Goal: Task Accomplishment & Management: Complete application form

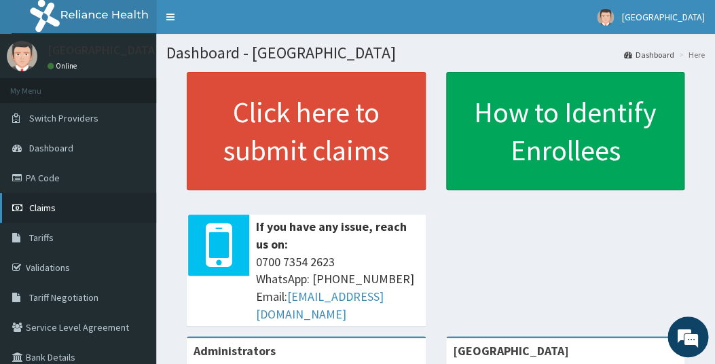
click at [45, 204] on span "Claims" at bounding box center [42, 208] width 26 height 12
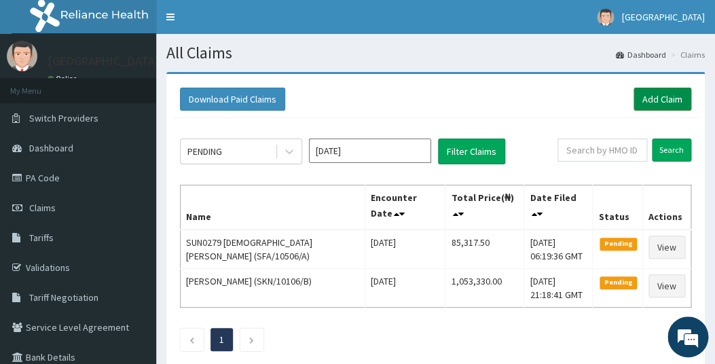
click at [661, 102] on link "Add Claim" at bounding box center [662, 99] width 58 height 23
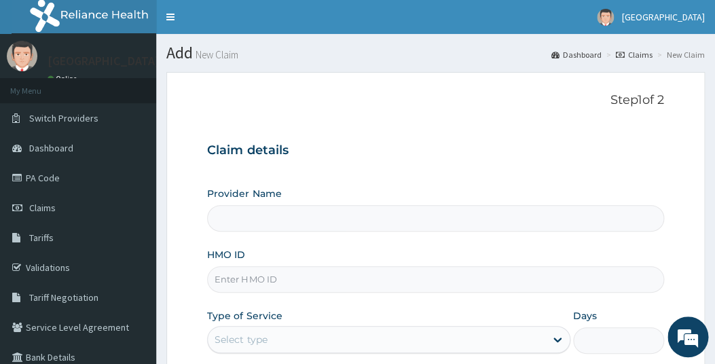
type input "[GEOGRAPHIC_DATA]"
click at [270, 289] on input "HMO ID" at bounding box center [435, 279] width 456 height 26
type input "a"
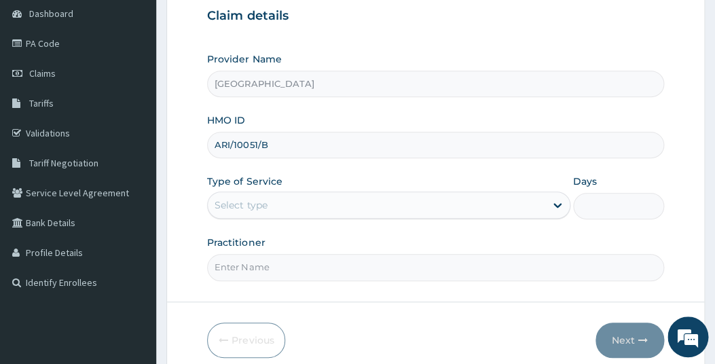
scroll to position [136, 0]
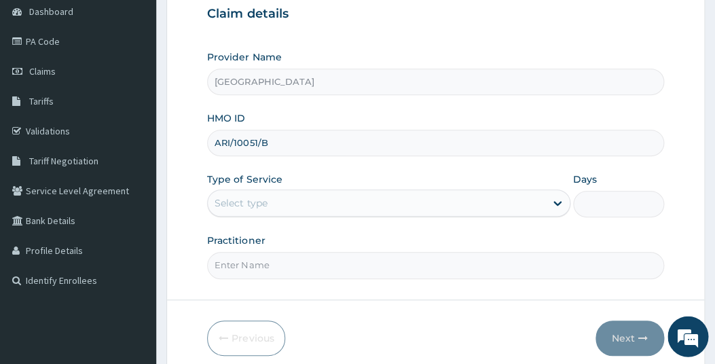
type input "ARI/10051/B"
click at [268, 202] on div "Select type" at bounding box center [376, 203] width 337 height 22
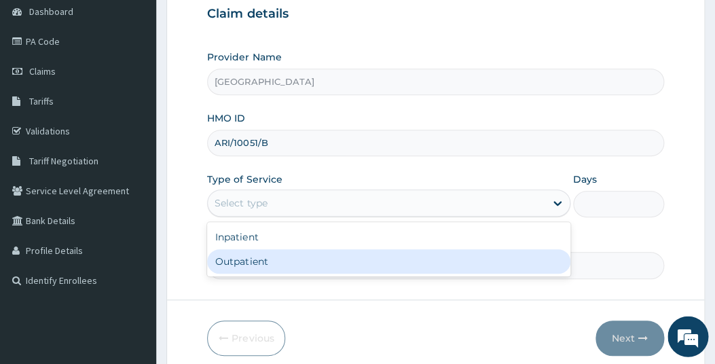
click at [246, 261] on div "Outpatient" at bounding box center [388, 261] width 363 height 24
type input "1"
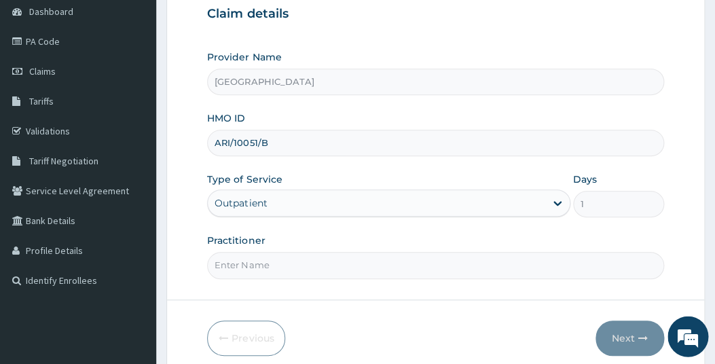
click at [345, 269] on input "Practitioner" at bounding box center [435, 265] width 456 height 26
type input "GP"
click at [619, 332] on button "Next" at bounding box center [629, 337] width 69 height 35
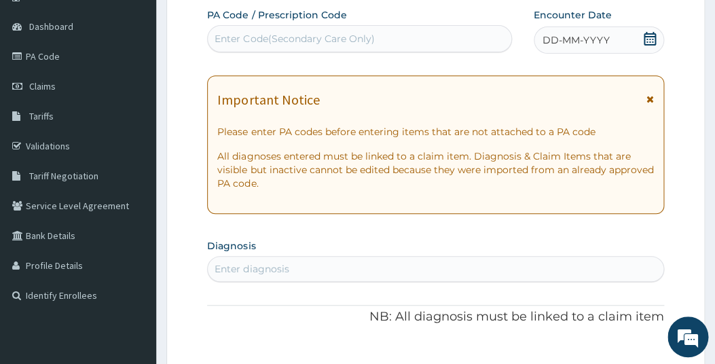
scroll to position [158, 0]
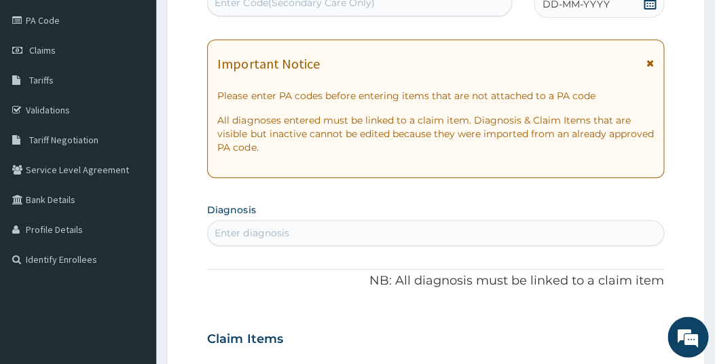
click at [650, 37] on div "PA Code / Prescription Code Enter Code(Secondary Care Only) Encounter Date DD-M…" at bounding box center [435, 337] width 456 height 730
click at [278, 230] on div "Enter diagnosis" at bounding box center [252, 233] width 74 height 14
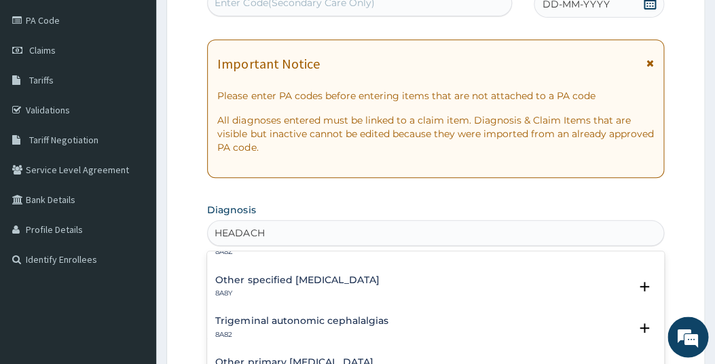
scroll to position [143, 0]
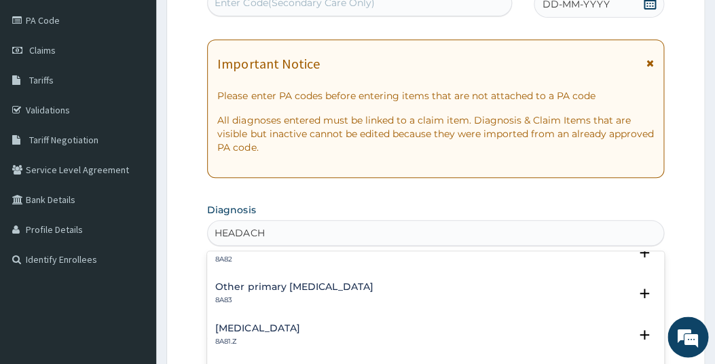
drag, startPoint x: 657, startPoint y: 273, endPoint x: 647, endPoint y: 314, distance: 42.0
click at [647, 314] on div "Other primary [MEDICAL_DATA] 8A83 Select Status Query Query covers suspected (?…" at bounding box center [435, 296] width 456 height 41
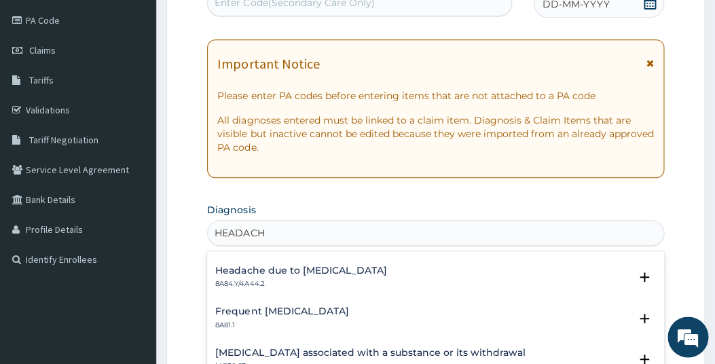
scroll to position [491, 0]
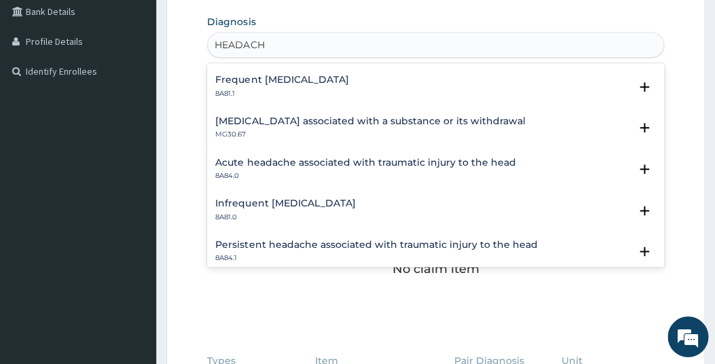
type input "HEADACH"
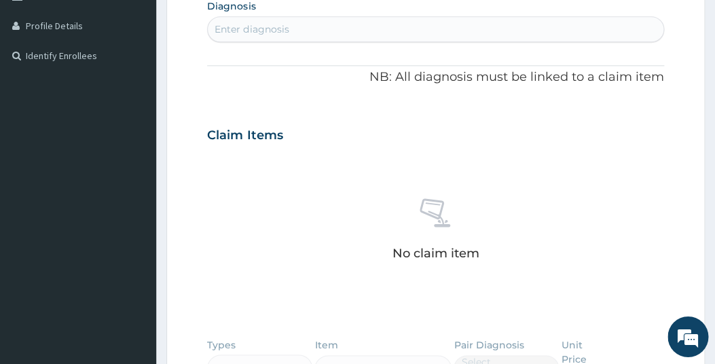
drag, startPoint x: 708, startPoint y: 217, endPoint x: 703, endPoint y: 237, distance: 21.1
click at [705, 236] on section "Step 2 of 2 PA Code / Prescription Code Enter Code(Secondary Care Only) Encount…" at bounding box center [435, 154] width 559 height 906
click at [265, 30] on div "Enter diagnosis" at bounding box center [252, 29] width 74 height 14
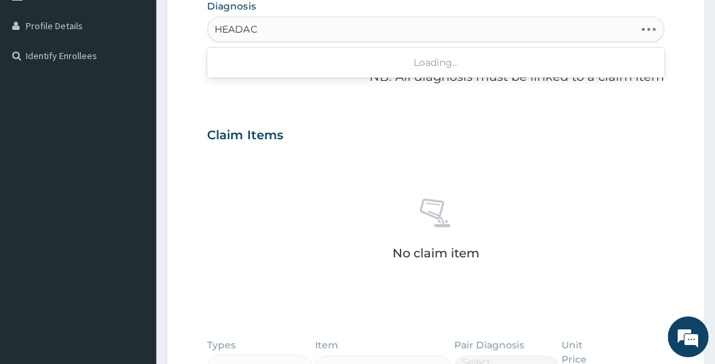
type input "HEADACH"
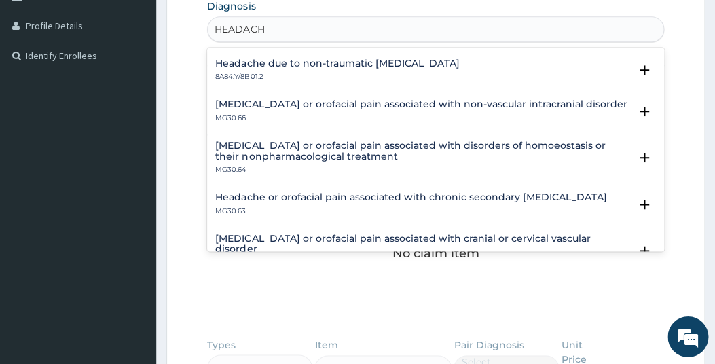
scroll to position [1120, 0]
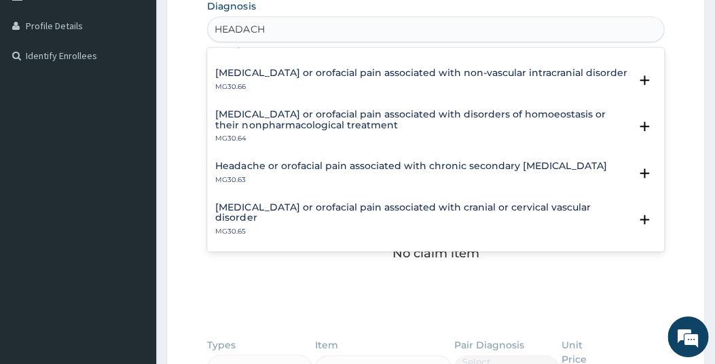
click at [654, 231] on div "[MEDICAL_DATA] or orofacial pain associated with cranial or cervical vascular d…" at bounding box center [435, 223] width 456 height 52
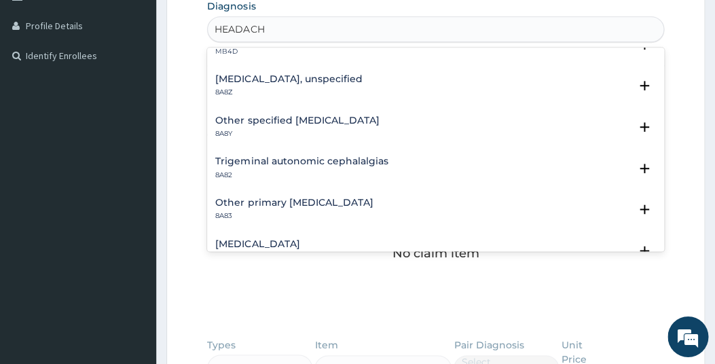
scroll to position [0, 0]
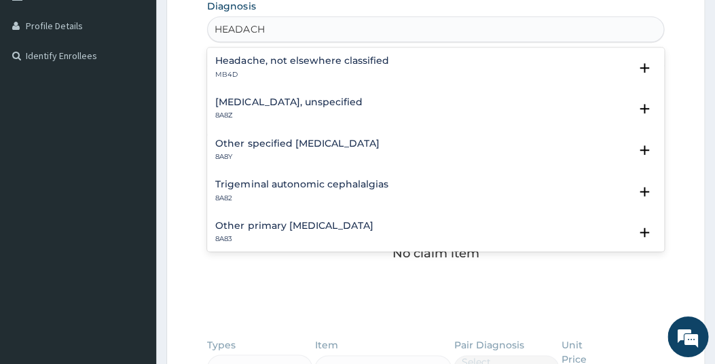
click at [306, 102] on h4 "[MEDICAL_DATA], unspecified" at bounding box center [288, 102] width 147 height 10
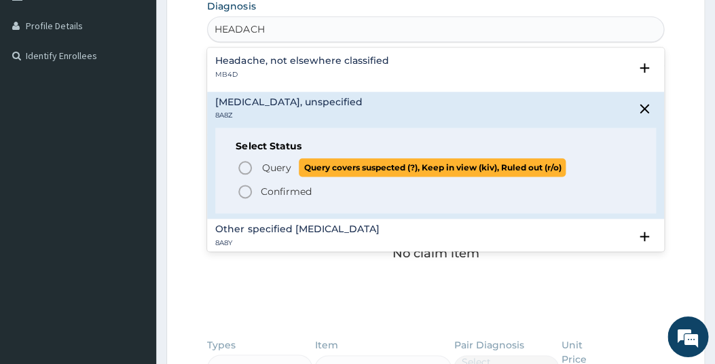
click at [248, 166] on icon "status option query" at bounding box center [245, 168] width 16 height 16
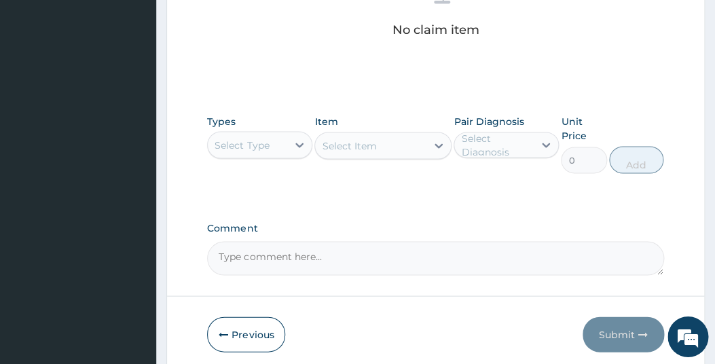
scroll to position [612, 0]
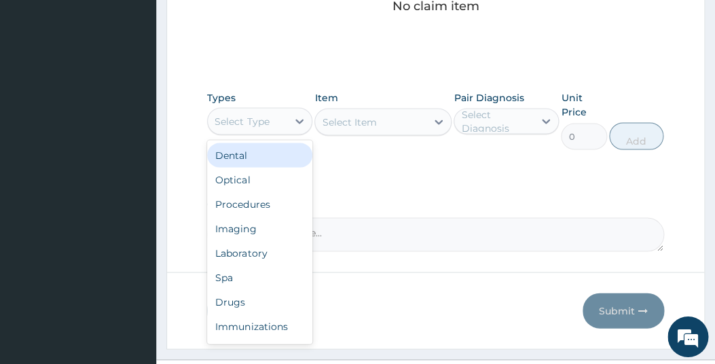
click at [281, 124] on div "Select Type" at bounding box center [247, 122] width 79 height 22
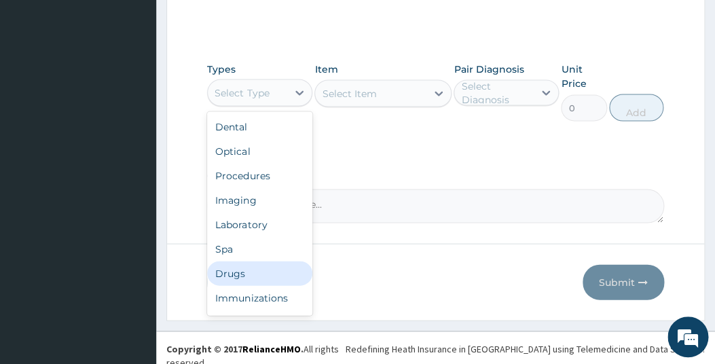
scroll to position [45, 0]
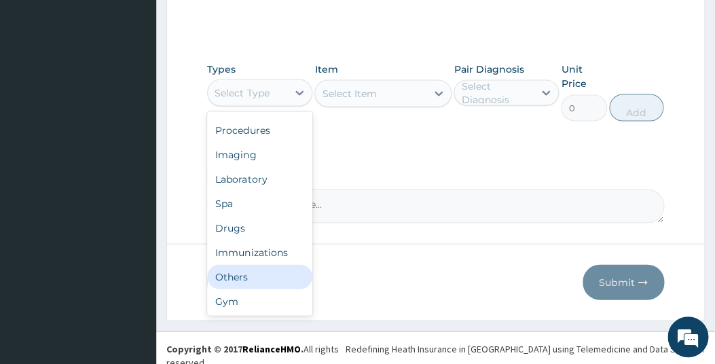
click at [240, 270] on div "Others" at bounding box center [259, 276] width 105 height 24
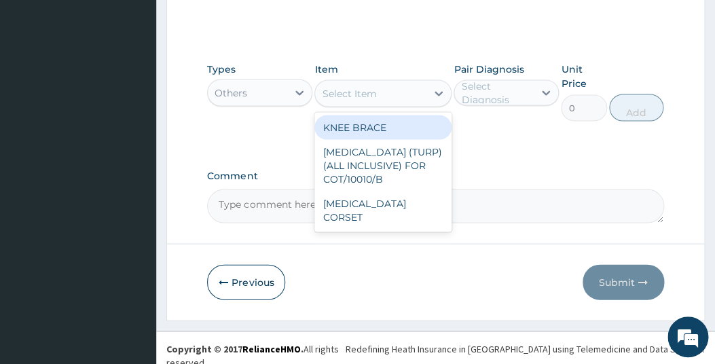
click at [411, 98] on div "Select Item" at bounding box center [370, 93] width 111 height 22
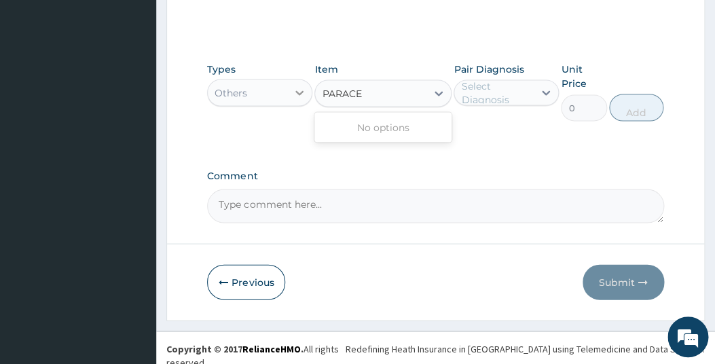
type input "PARACE"
click at [301, 90] on icon at bounding box center [300, 93] width 14 height 14
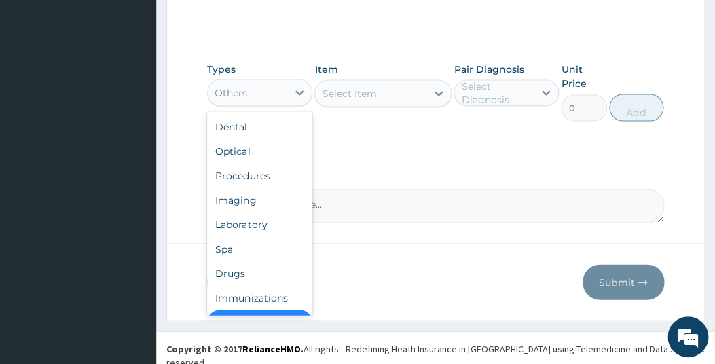
scroll to position [27, 0]
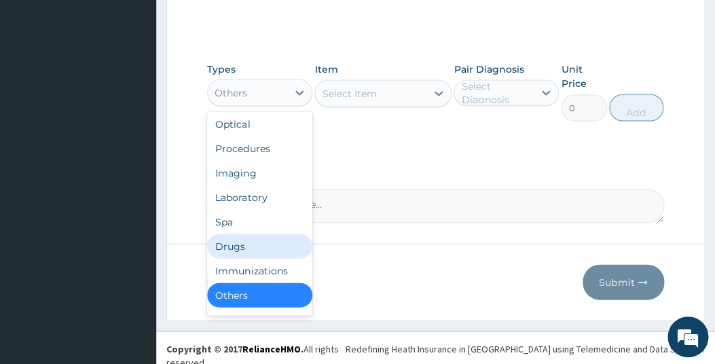
click at [229, 238] on div "Drugs" at bounding box center [259, 246] width 105 height 24
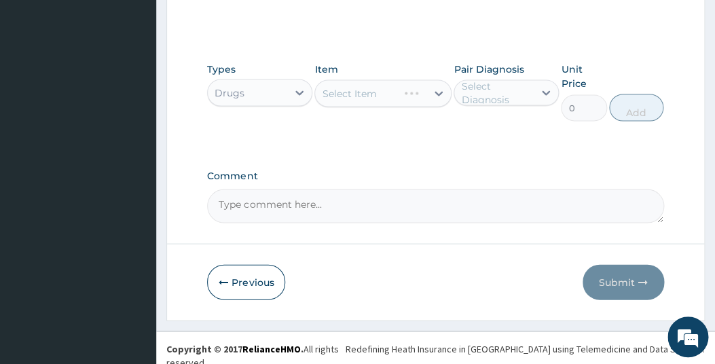
click at [405, 95] on div "Select Item" at bounding box center [382, 92] width 137 height 27
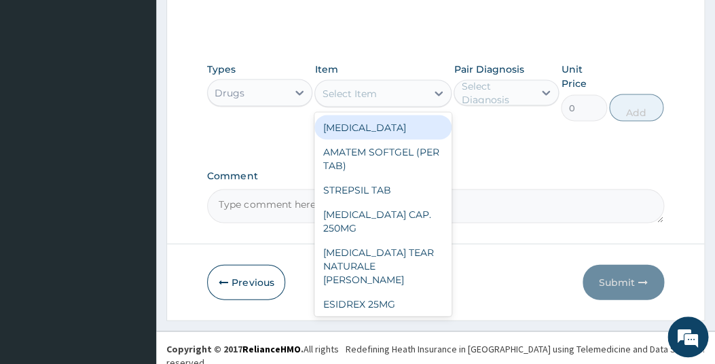
click at [420, 94] on div "Select Item" at bounding box center [370, 93] width 111 height 22
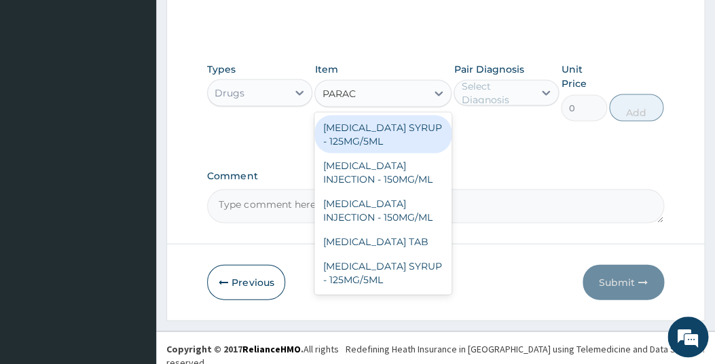
type input "PARACE"
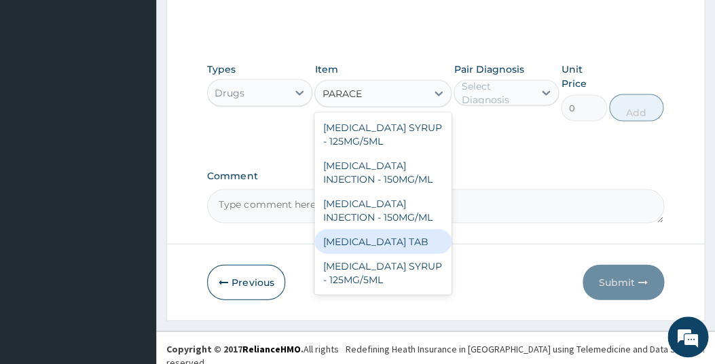
click at [351, 236] on div "[MEDICAL_DATA] TAB" at bounding box center [382, 241] width 137 height 24
type input "7.5"
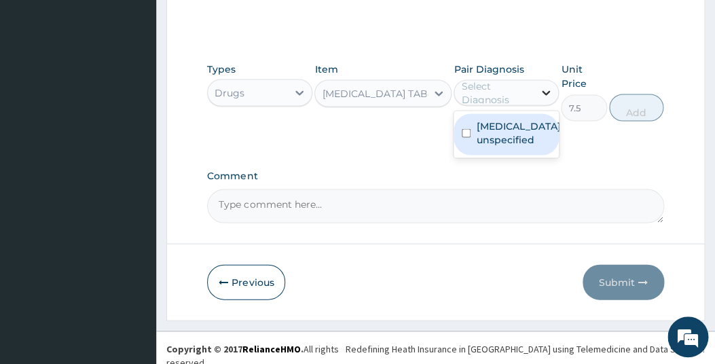
click at [546, 92] on icon at bounding box center [546, 93] width 14 height 14
click at [488, 146] on label "[MEDICAL_DATA], unspecified" at bounding box center [519, 132] width 86 height 27
checkbox input "true"
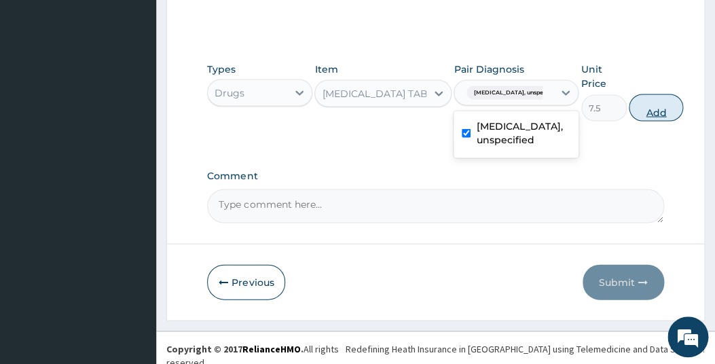
click at [662, 104] on button "Add" at bounding box center [656, 107] width 54 height 27
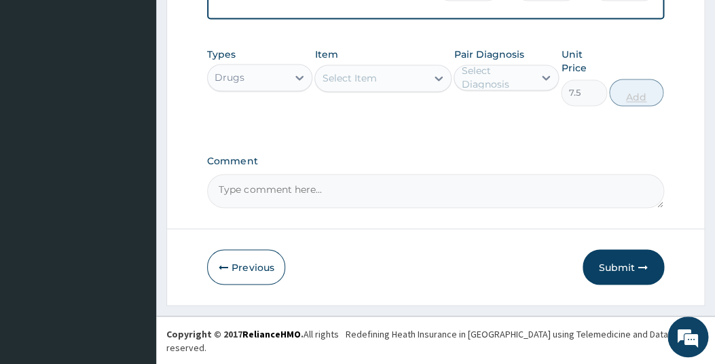
type input "0"
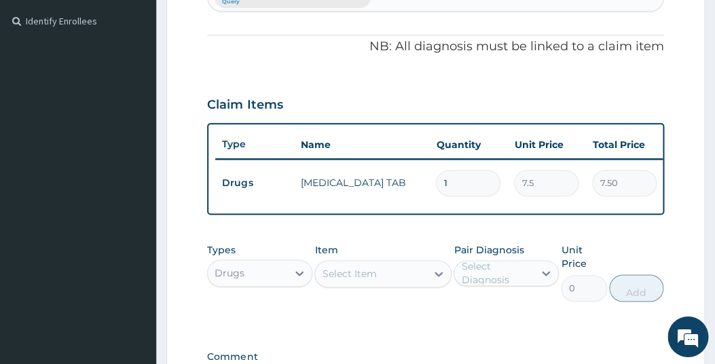
type input "18"
type input "135.00"
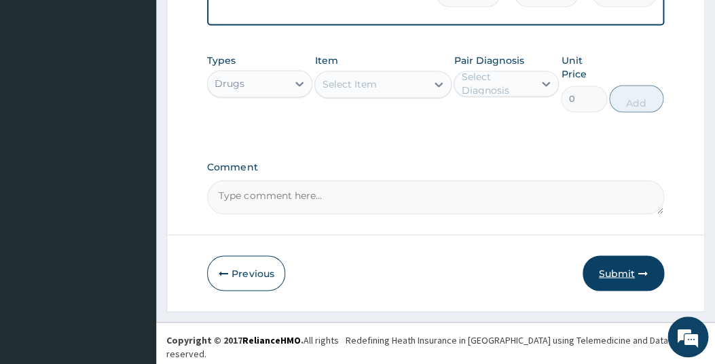
type input "18"
click at [616, 277] on button "Submit" at bounding box center [623, 272] width 81 height 35
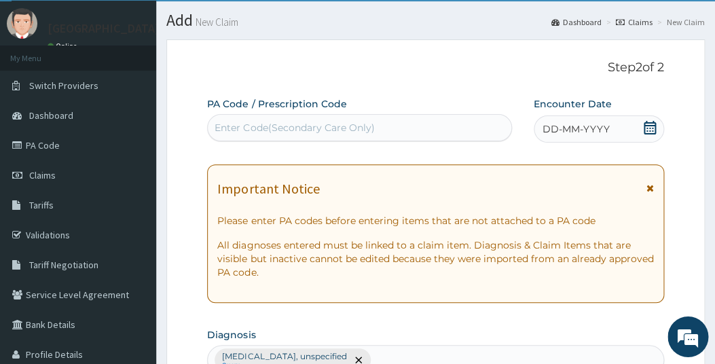
scroll to position [3, 0]
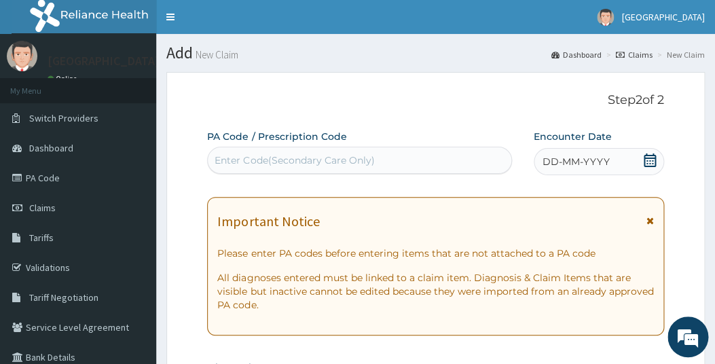
click at [650, 158] on icon at bounding box center [650, 160] width 12 height 14
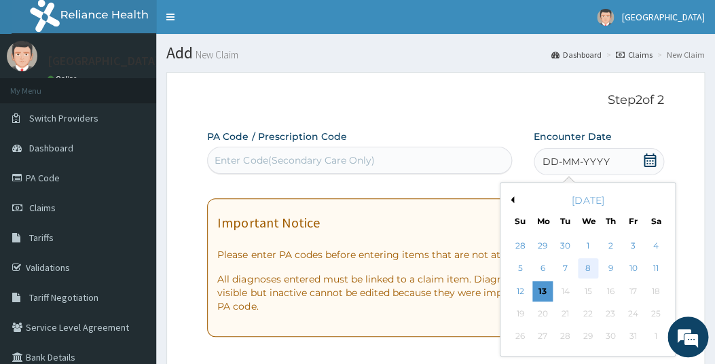
click at [587, 268] on div "8" at bounding box center [587, 269] width 20 height 20
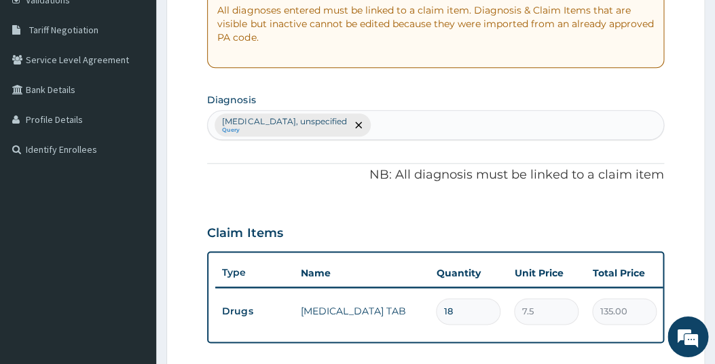
scroll to position [428, 0]
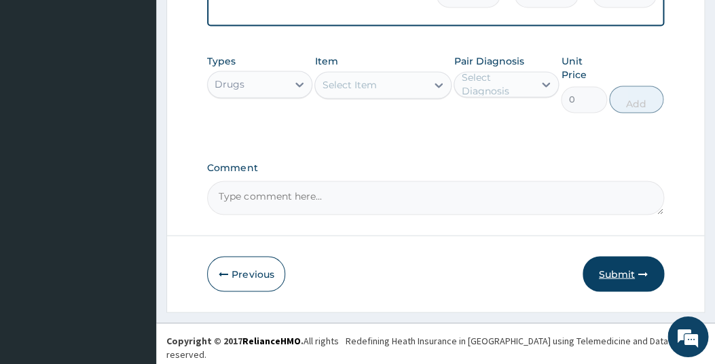
click at [622, 284] on button "Submit" at bounding box center [623, 274] width 81 height 35
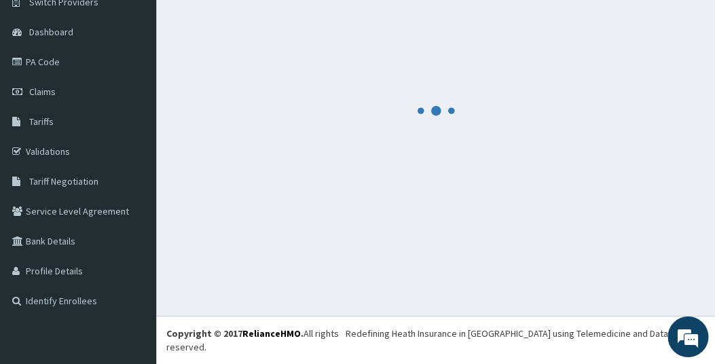
scroll to position [102, 0]
